Goal: Check status: Check status

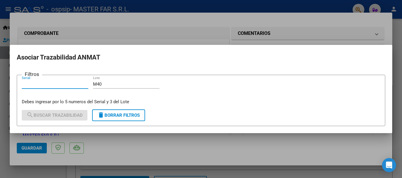
scroll to position [118, 0]
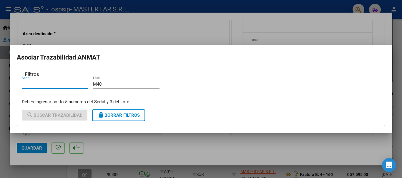
click at [69, 82] on input "Serial" at bounding box center [55, 84] width 66 height 5
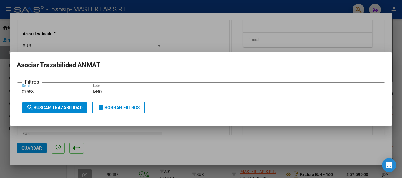
type input "07558"
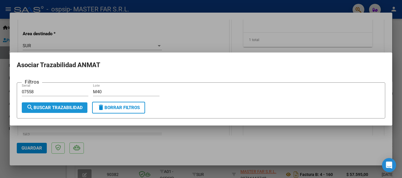
click at [56, 105] on span "search Buscar Trazabilidad" at bounding box center [54, 107] width 56 height 5
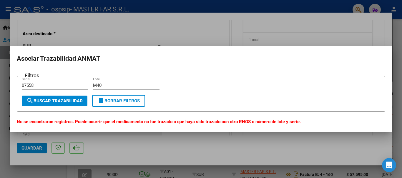
click at [396, 59] on div at bounding box center [201, 89] width 402 height 178
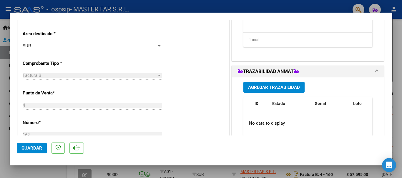
scroll to position [0, 0]
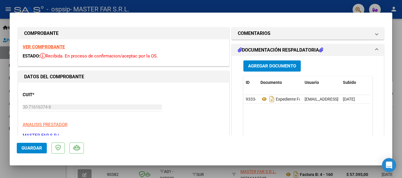
click at [400, 42] on div at bounding box center [201, 89] width 402 height 178
type input "$ 0,00"
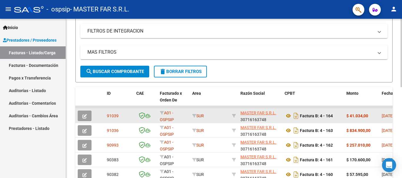
scroll to position [111, 0]
click at [85, 114] on icon "button" at bounding box center [84, 116] width 4 height 4
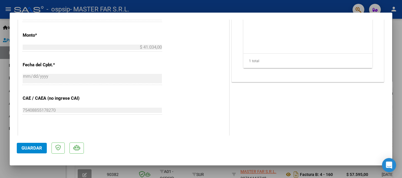
scroll to position [265, 0]
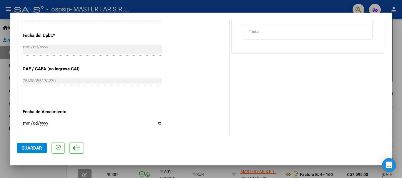
click at [401, 35] on div at bounding box center [201, 89] width 402 height 178
type input "$ 0,00"
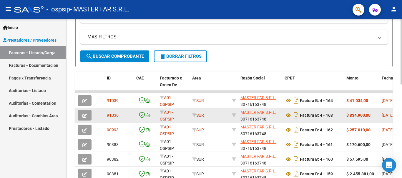
scroll to position [140, 0]
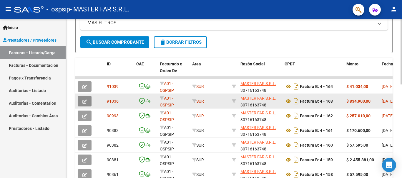
click at [83, 103] on icon "button" at bounding box center [84, 102] width 4 height 4
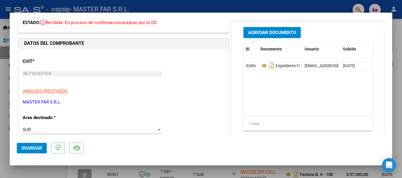
scroll to position [0, 0]
